Goal: Task Accomplishment & Management: Use online tool/utility

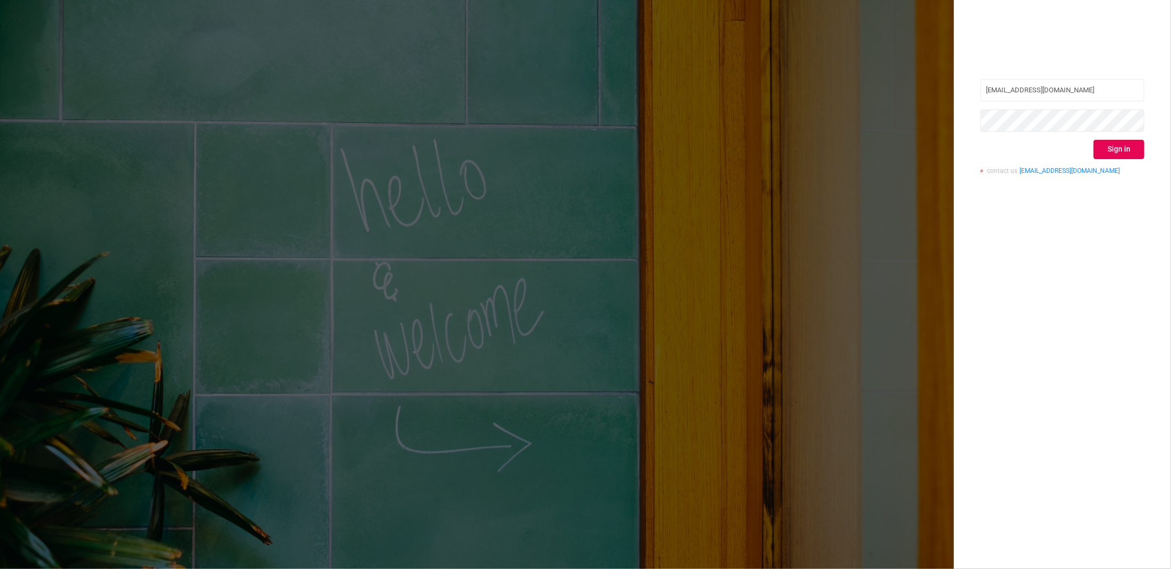
type input "[PERSON_NAME][EMAIL_ADDRESS][PERSON_NAME][DOMAIN_NAME]"
click at [1135, 152] on button "Sign in" at bounding box center [1119, 149] width 51 height 19
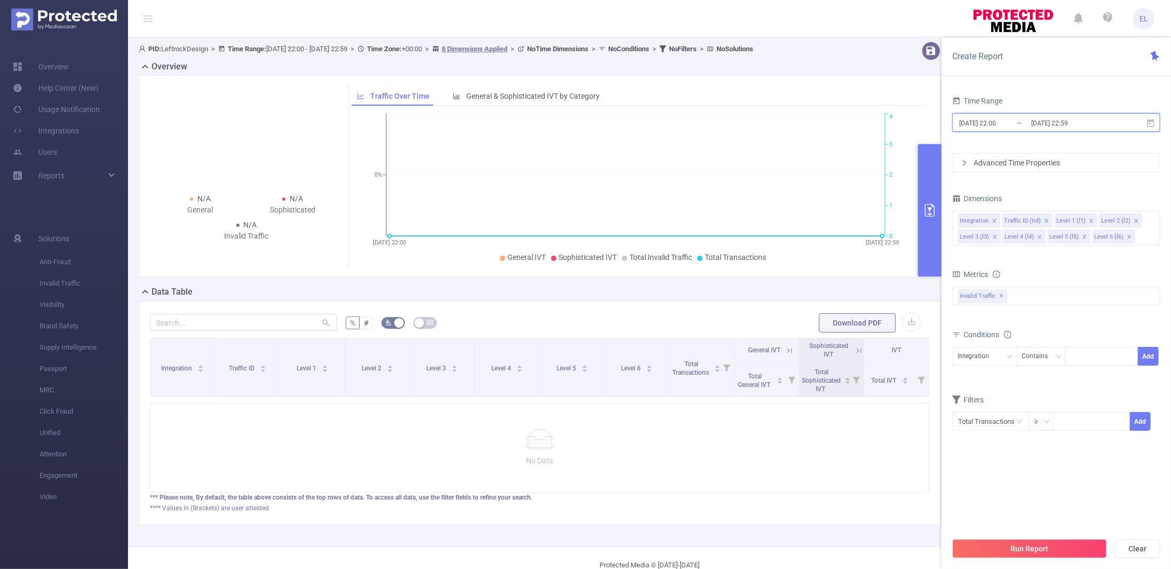
click at [1028, 114] on span "[DATE] 22:00 _ [DATE] 22:59" at bounding box center [1056, 122] width 208 height 19
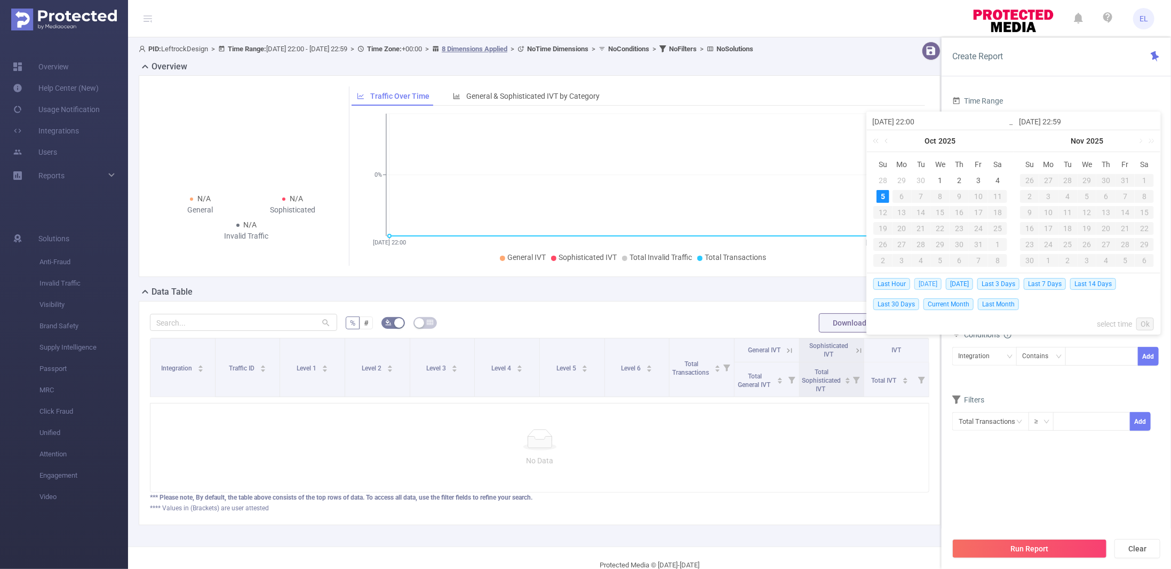
click at [923, 279] on span "[DATE]" at bounding box center [927, 284] width 27 height 12
type input "[DATE] 00:00"
type input "[DATE] 23:59"
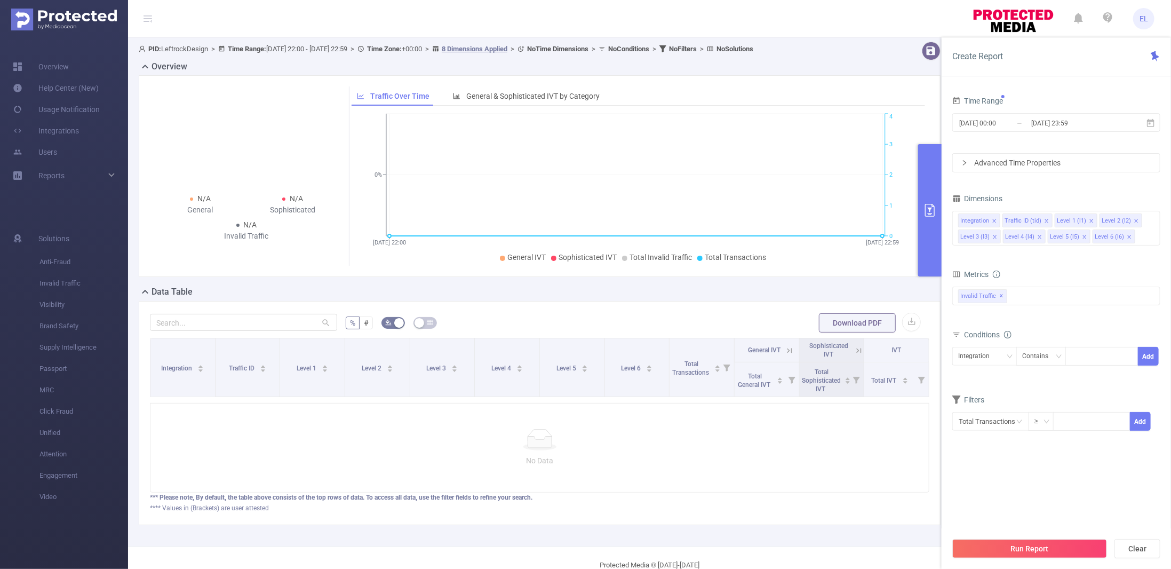
click at [923, 279] on body "EL Overview Help Center (New) Usage Notification Integrations Users Reports Sol…" at bounding box center [585, 284] width 1171 height 569
click at [1030, 550] on button "Run Report" at bounding box center [1029, 548] width 155 height 19
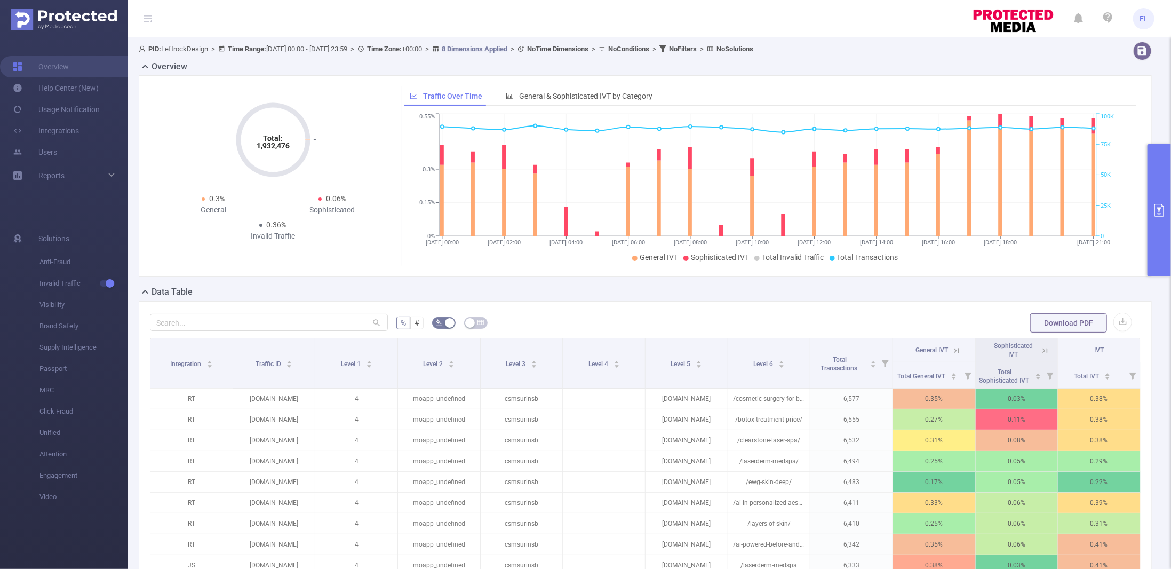
click at [1162, 209] on icon "primary" at bounding box center [1159, 210] width 13 height 13
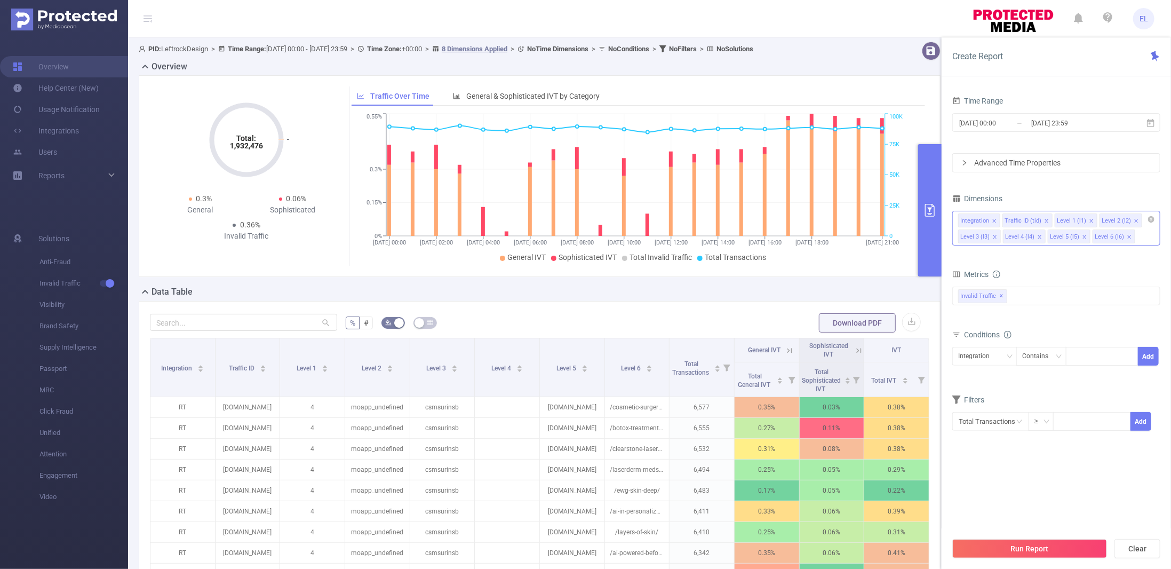
click at [1046, 218] on icon "icon: close" at bounding box center [1046, 220] width 5 height 5
click at [1084, 218] on li "Level 2 (l2)" at bounding box center [1068, 220] width 43 height 14
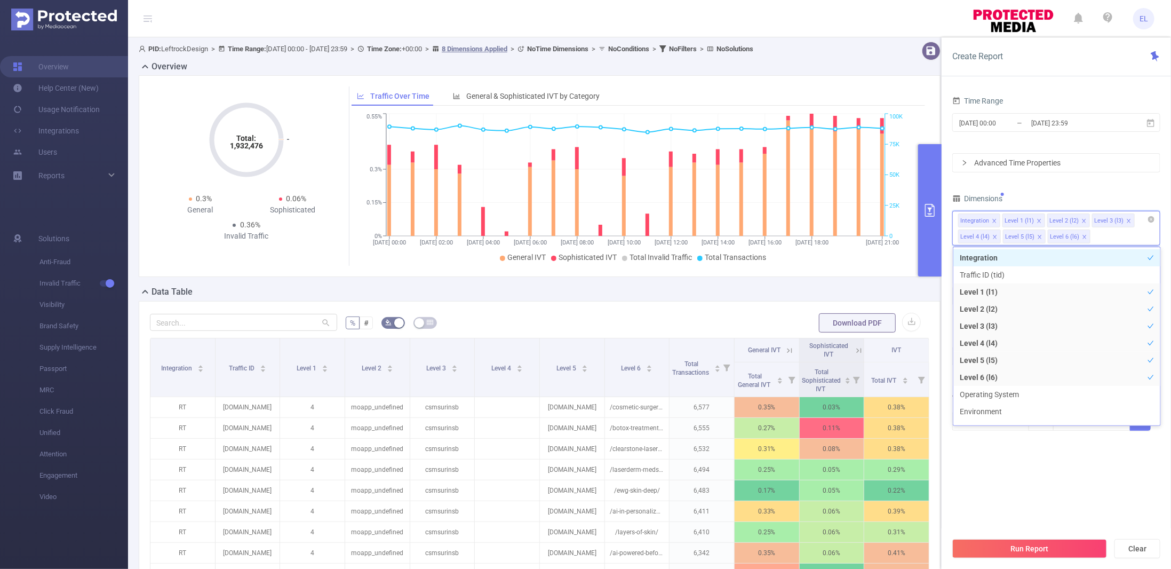
click at [1081, 218] on icon "icon: close" at bounding box center [1083, 220] width 5 height 5
click at [1082, 218] on icon "icon: close" at bounding box center [1083, 220] width 5 height 5
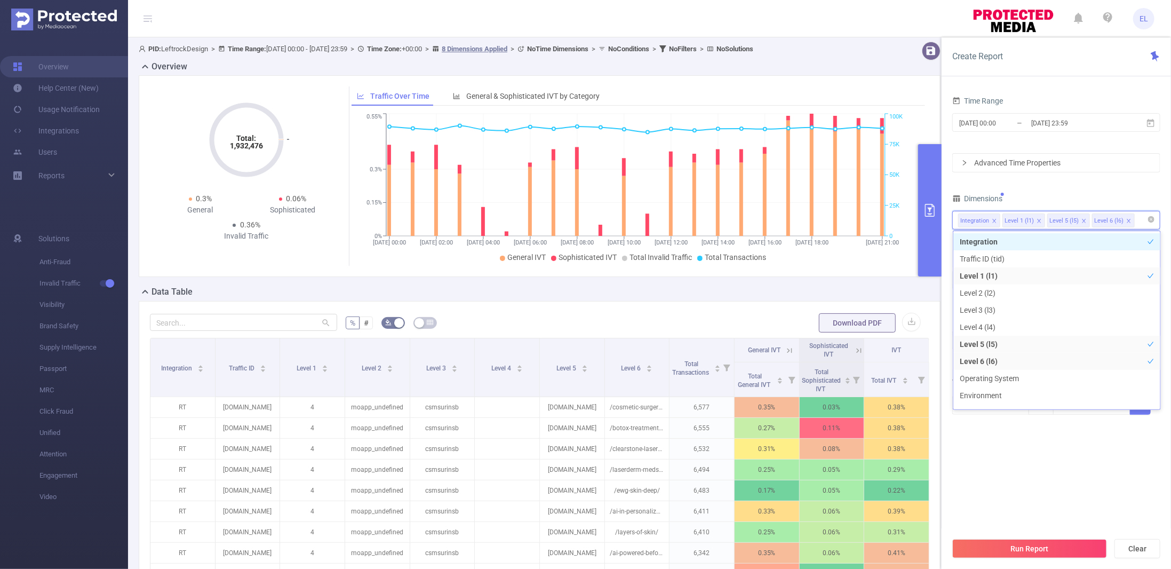
click at [1082, 218] on icon "icon: close" at bounding box center [1083, 220] width 5 height 5
click at [1084, 539] on button "Run Report" at bounding box center [1029, 548] width 155 height 19
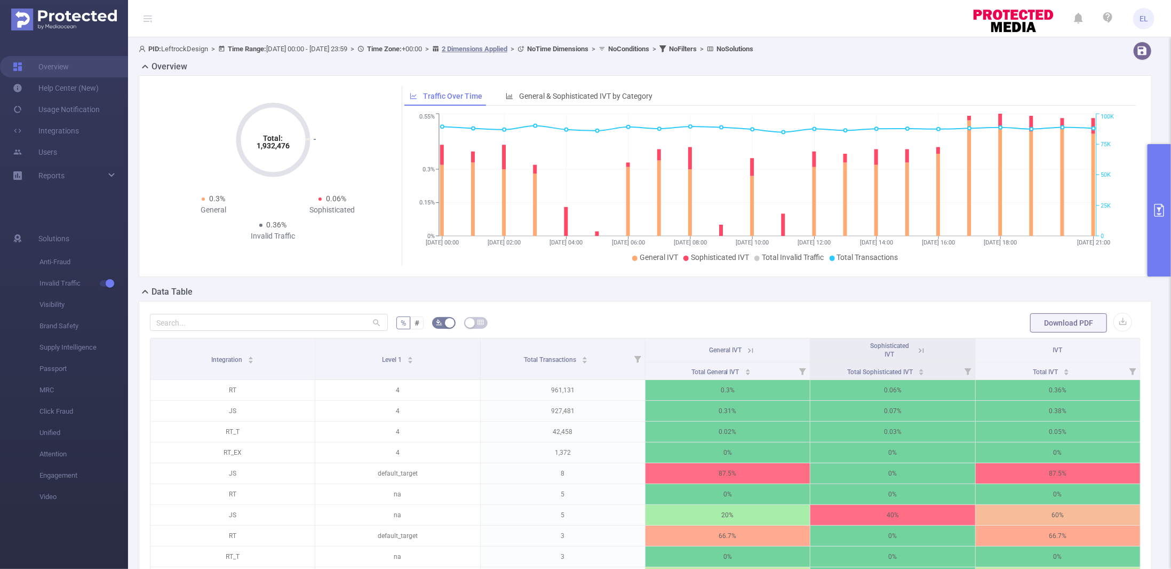
click at [919, 351] on icon at bounding box center [921, 350] width 5 height 5
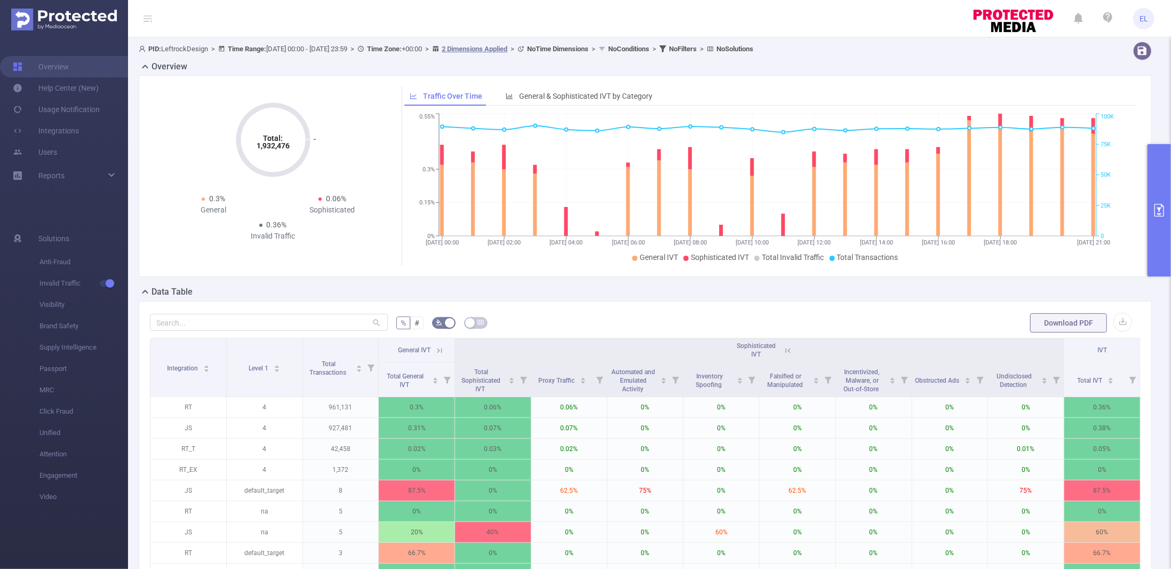
click at [445, 347] on th "General IVT" at bounding box center [417, 350] width 76 height 24
click at [436, 348] on icon at bounding box center [440, 351] width 10 height 10
